Goal: Transaction & Acquisition: Purchase product/service

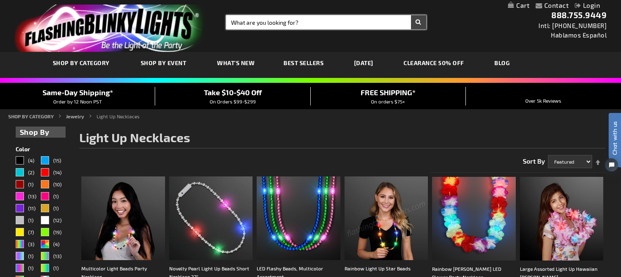
click at [266, 20] on input "Search" at bounding box center [326, 22] width 200 height 14
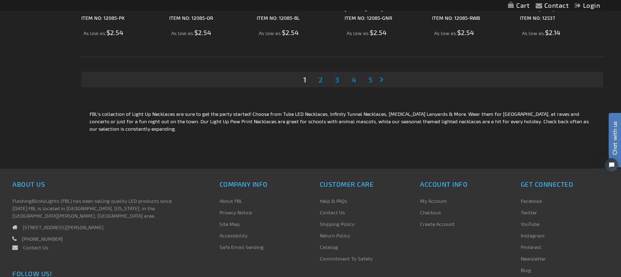
scroll to position [1651, 0]
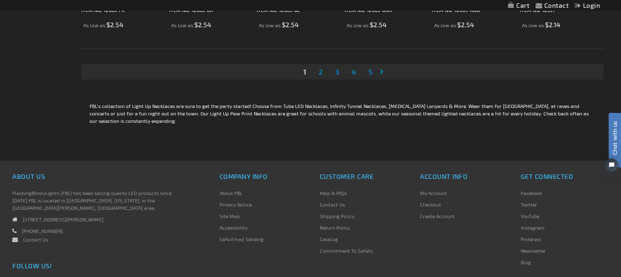
click at [322, 74] on span "2" at bounding box center [321, 71] width 4 height 9
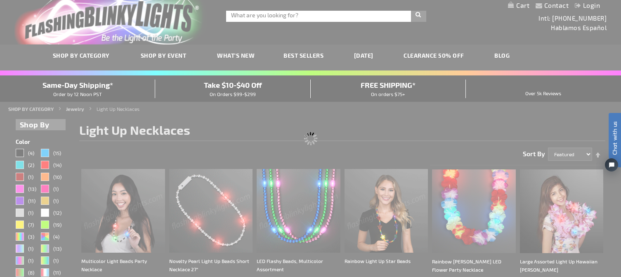
scroll to position [0, 0]
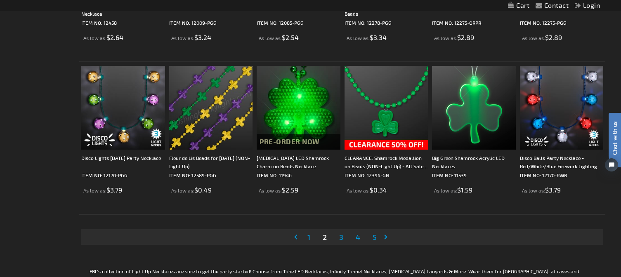
scroll to position [1486, 0]
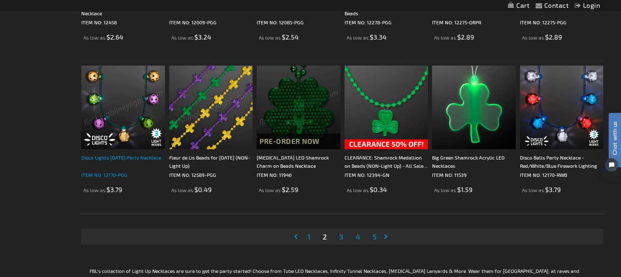
click at [99, 158] on div "Disco Lights [DATE] Party Necklace" at bounding box center [123, 162] width 84 height 17
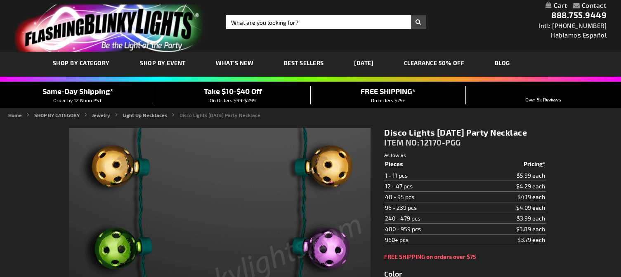
type input "5638"
